Goal: Register for event/course

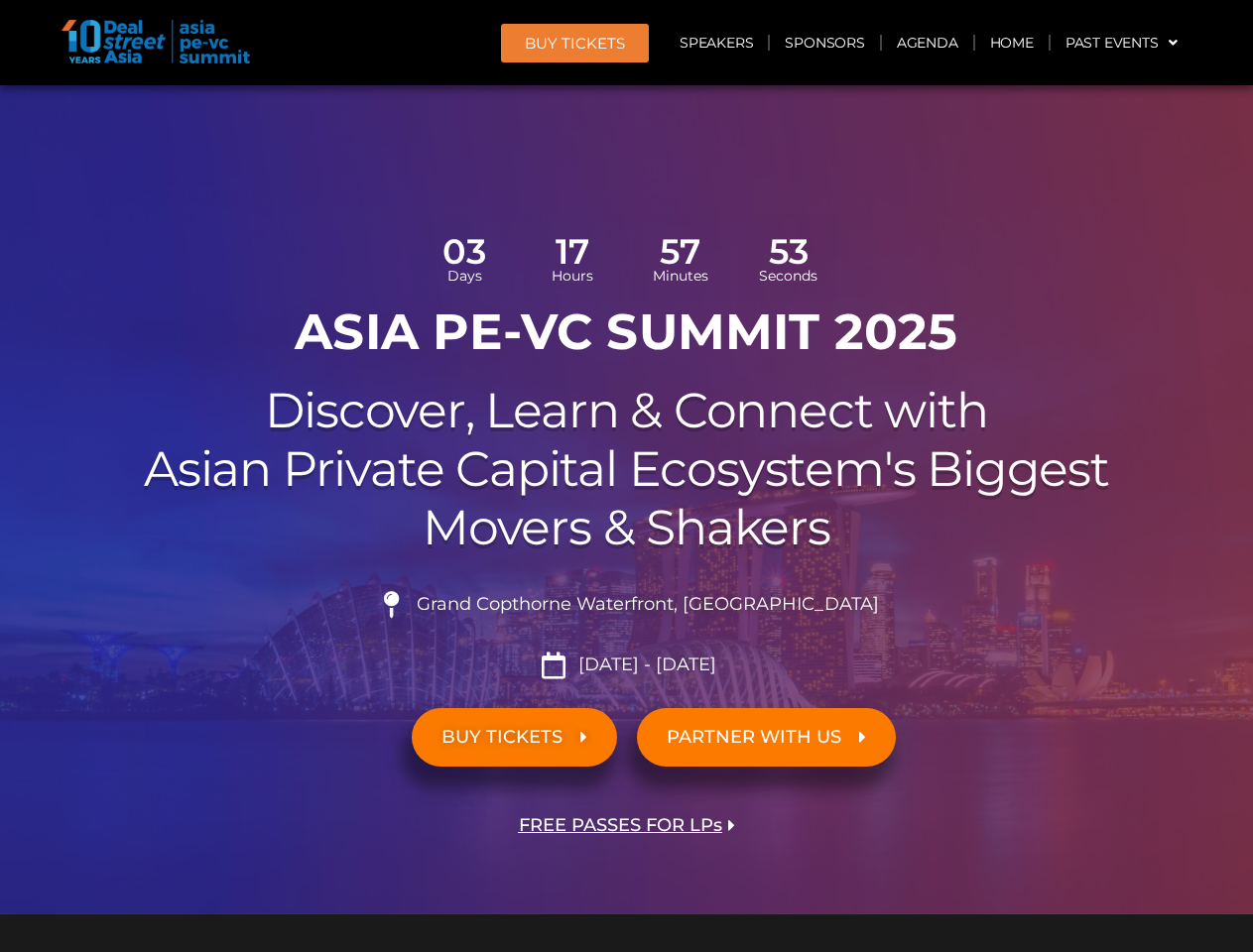
scroll to position [11240, 0]
